Goal: Task Accomplishment & Management: Manage account settings

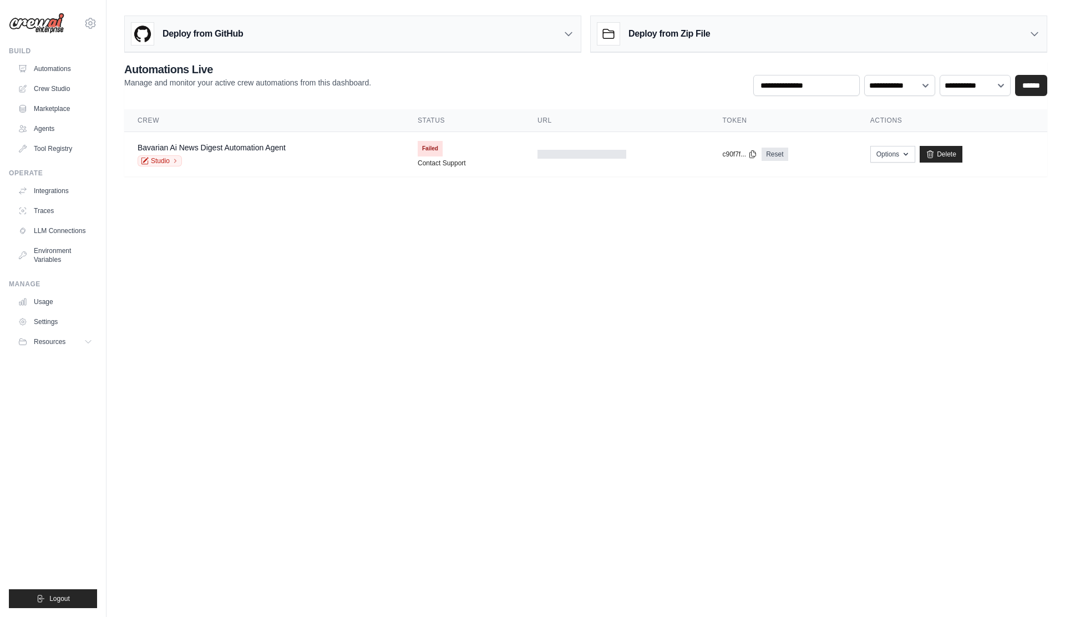
click at [52, 22] on img at bounding box center [36, 23] width 55 height 21
click at [89, 20] on icon at bounding box center [90, 23] width 13 height 13
click at [105, 12] on div "[EMAIL_ADDRESS][PERSON_NAME][DOMAIN_NAME] Settings Build Automations Crew Studi…" at bounding box center [53, 308] width 106 height 617
click at [47, 594] on button "Logout" at bounding box center [53, 598] width 88 height 19
